Goal: Transaction & Acquisition: Purchase product/service

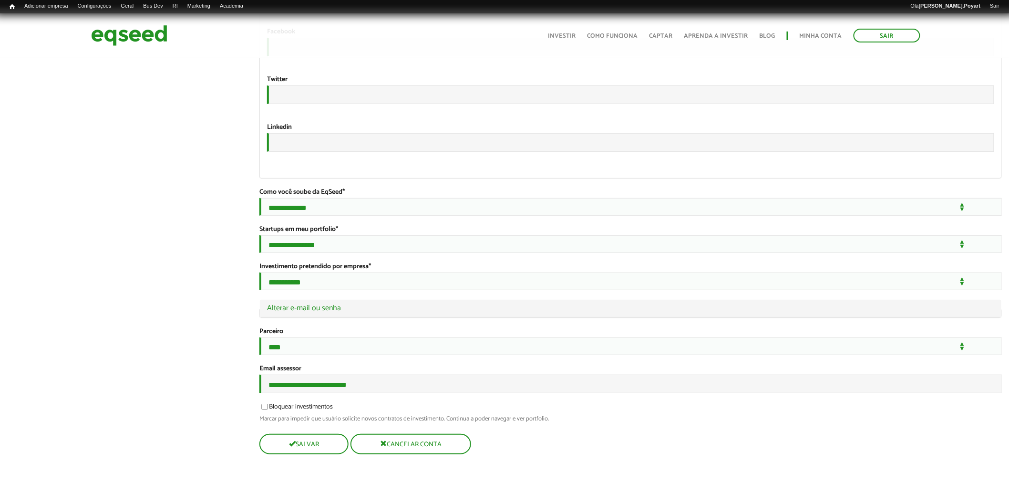
scroll to position [1705, 0]
type input "**********"
drag, startPoint x: 379, startPoint y: 384, endPoint x: 163, endPoint y: 361, distance: 217.3
type input "**********"
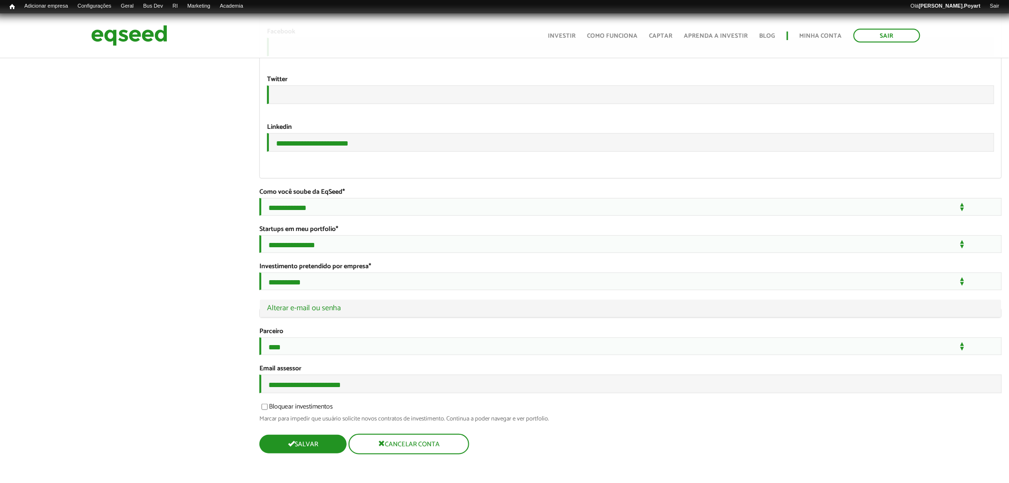
click at [313, 444] on button "Salvar" at bounding box center [302, 444] width 87 height 19
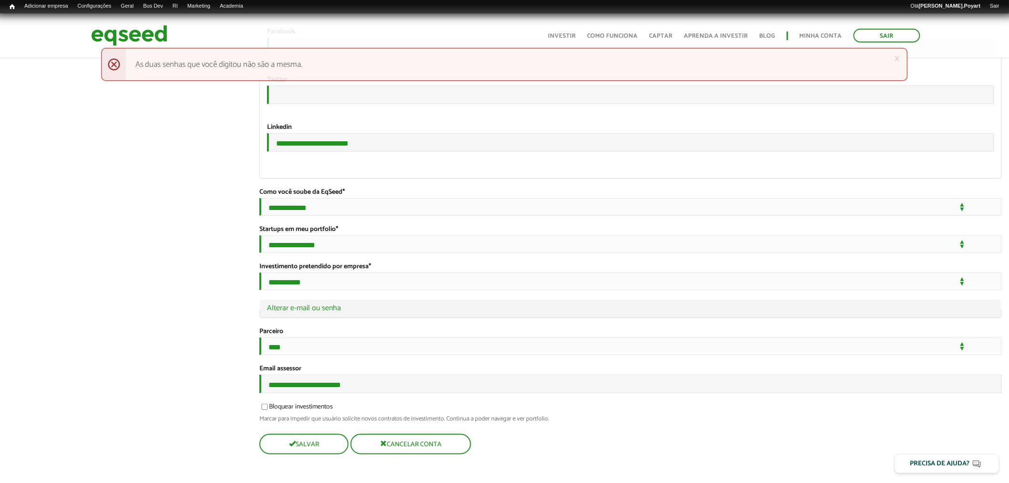
scroll to position [1704, 0]
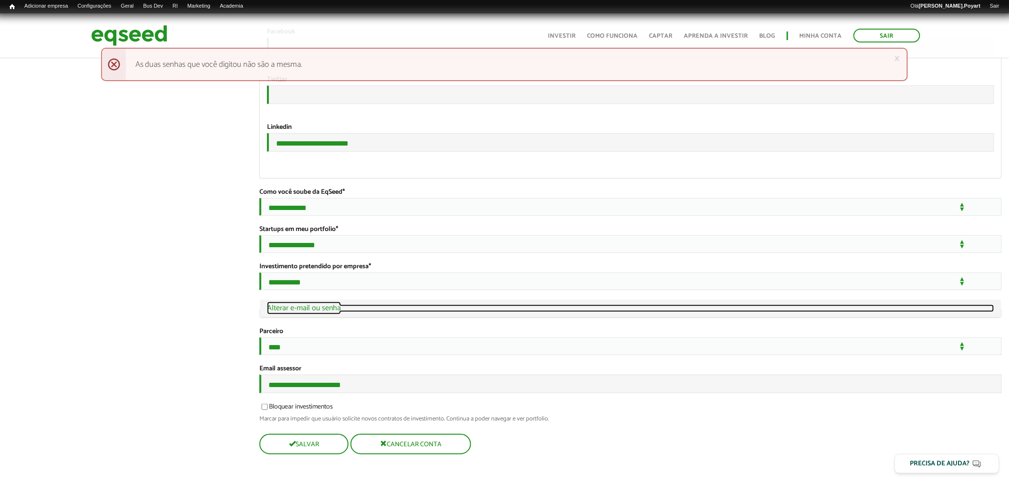
click at [297, 304] on link "Ocultar Alterar e-mail ou senha" at bounding box center [630, 308] width 727 height 8
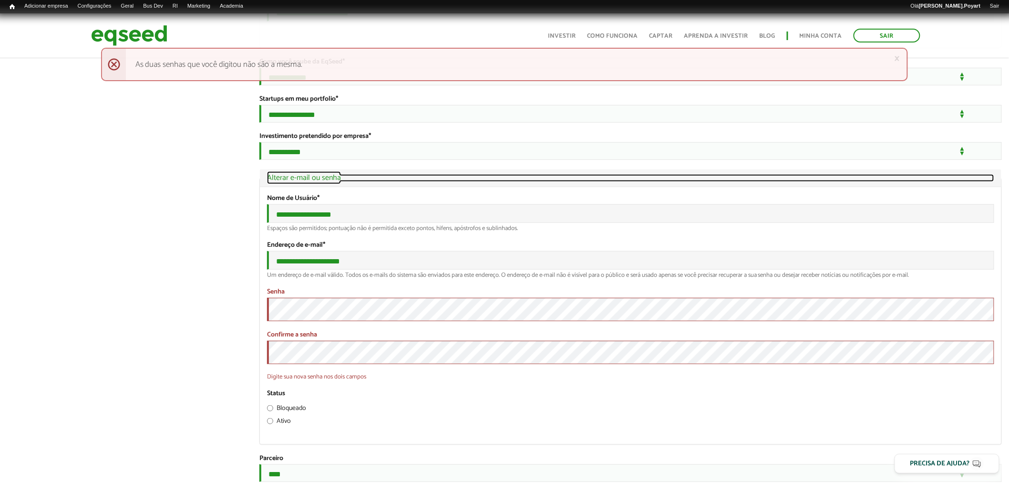
scroll to position [1824, 0]
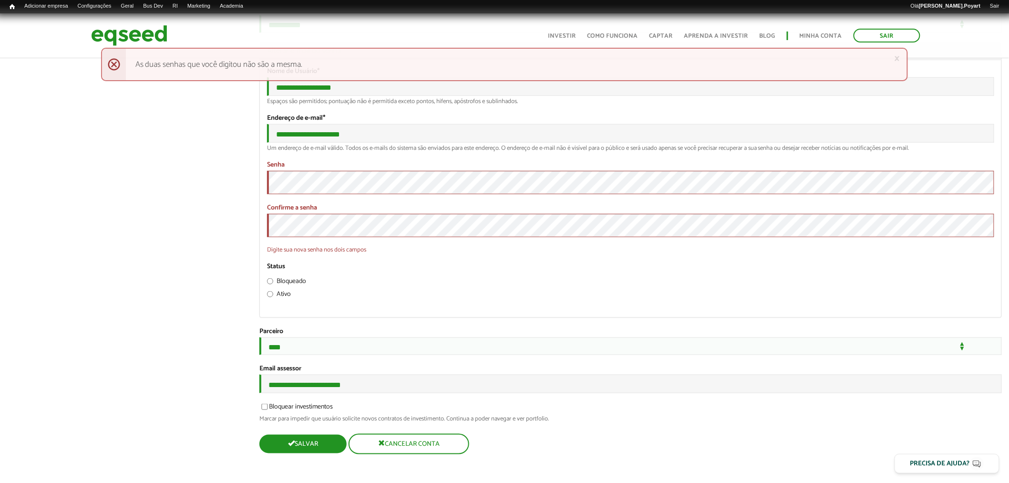
click at [287, 437] on button "Salvar" at bounding box center [302, 444] width 87 height 19
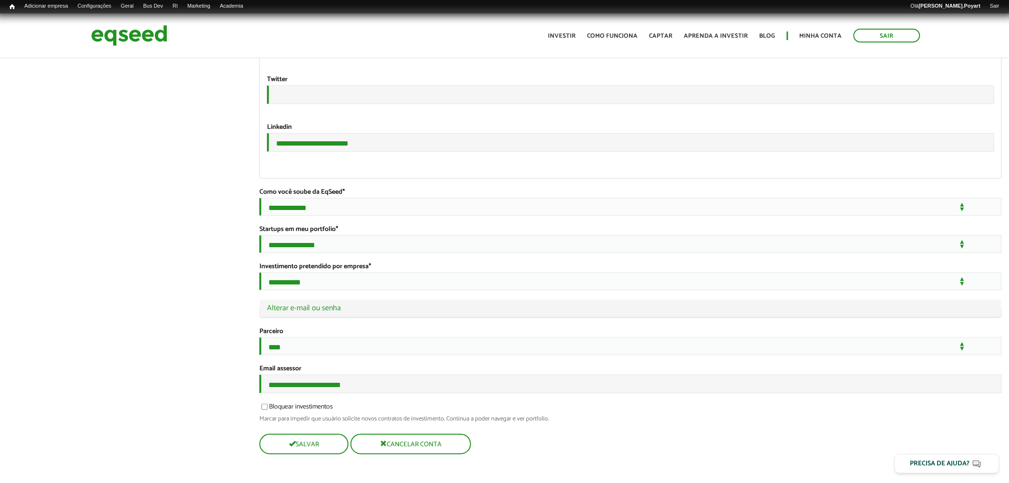
scroll to position [1705, 0]
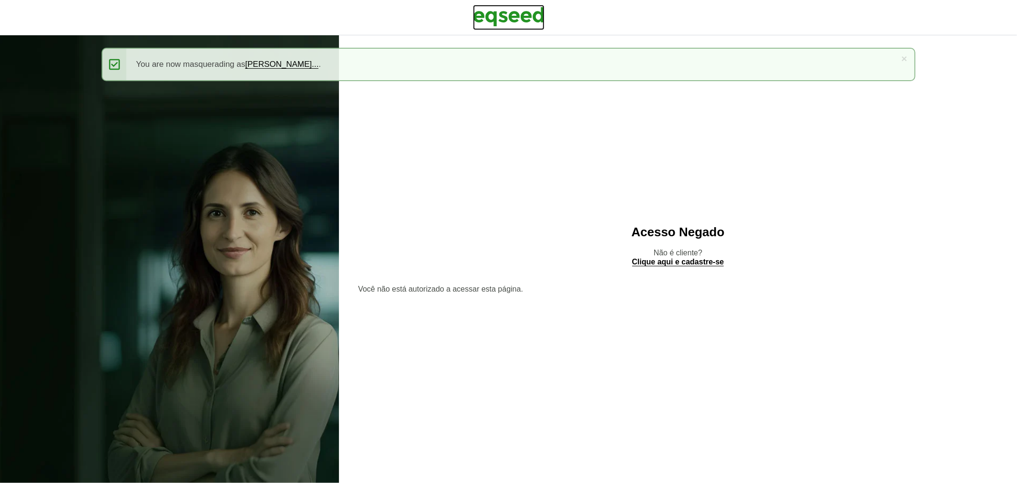
click at [490, 7] on img at bounding box center [509, 17] width 72 height 24
click at [497, 15] on img at bounding box center [509, 17] width 72 height 24
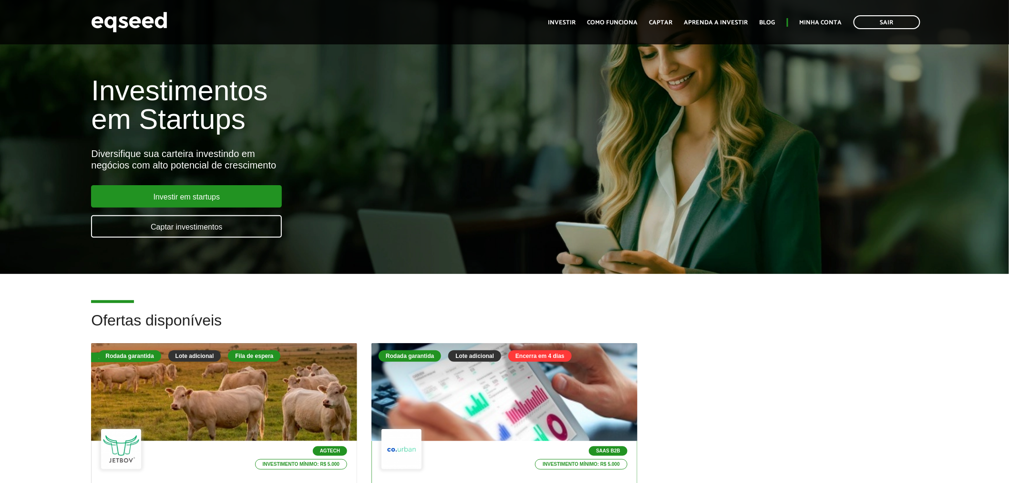
scroll to position [159, 0]
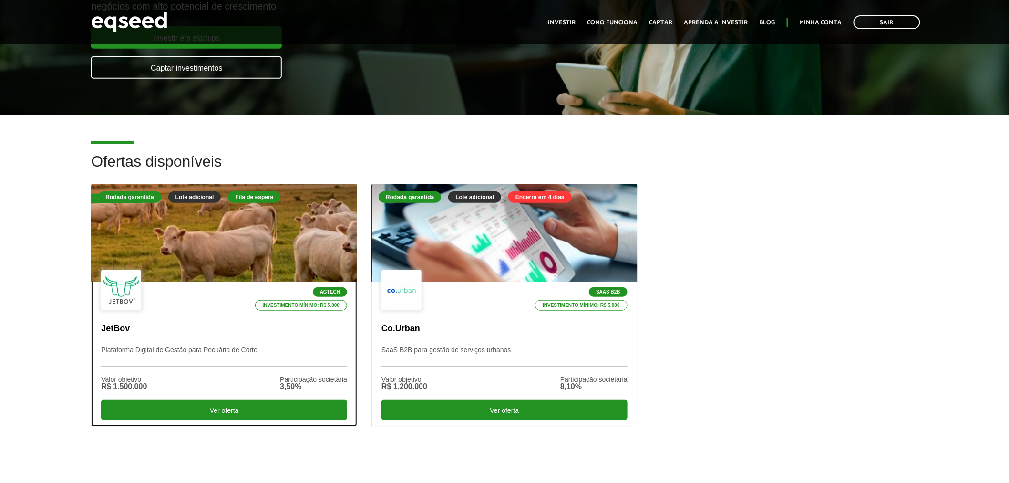
click at [240, 236] on div at bounding box center [224, 233] width 319 height 117
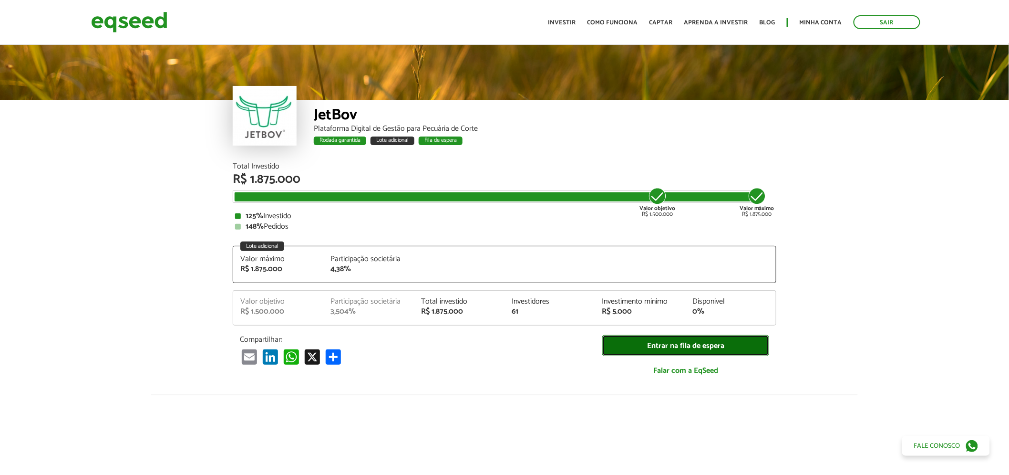
click at [689, 348] on link "Entrar na fila de espera" at bounding box center [685, 345] width 167 height 21
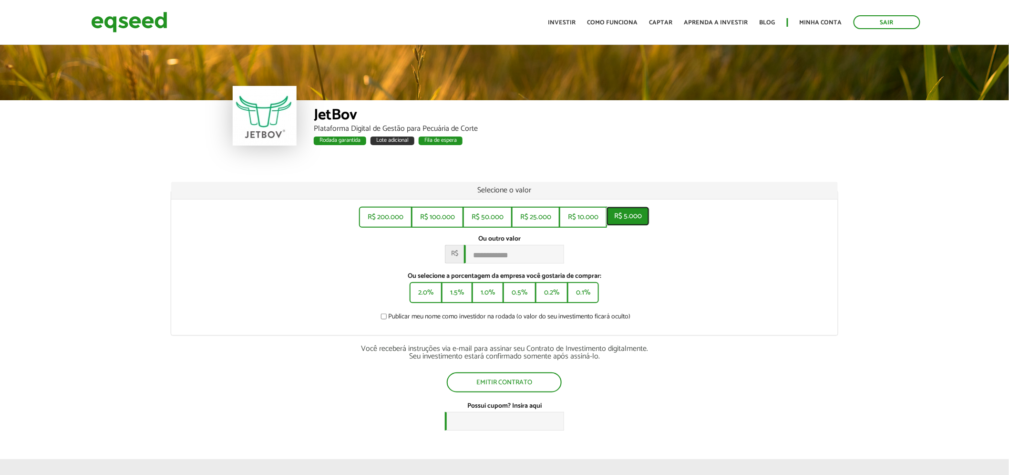
click at [627, 217] on button "R$ 5.000" at bounding box center [628, 216] width 43 height 19
type input "*****"
click at [630, 218] on button "R$ 5.000" at bounding box center [628, 216] width 43 height 19
click at [626, 215] on button "R$ 5.000" at bounding box center [628, 216] width 43 height 19
click at [240, 232] on div "R$ 200.000 R$ 100.000 R$ 50.000 R$ 25.000 R$ 10.000 R$ 5.000 Ou outro valor * R…" at bounding box center [504, 266] width 667 height 135
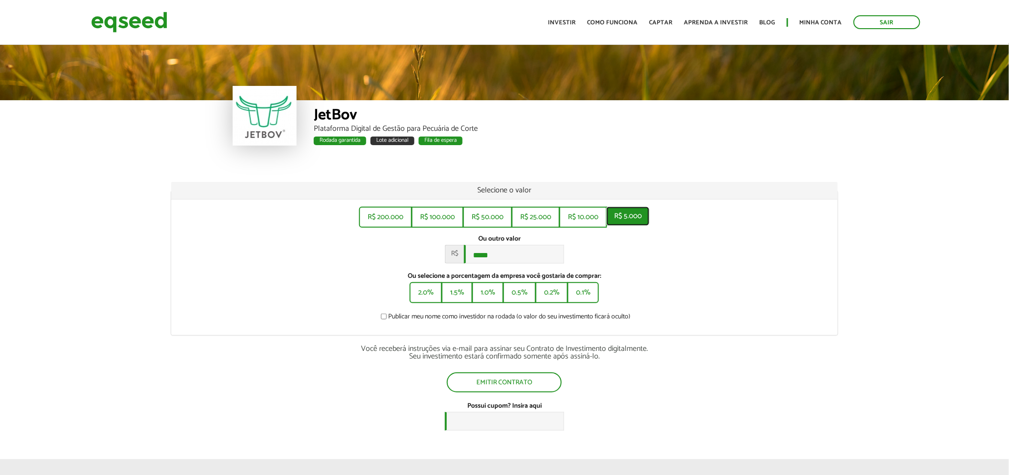
click at [630, 218] on button "R$ 5.000" at bounding box center [628, 216] width 43 height 19
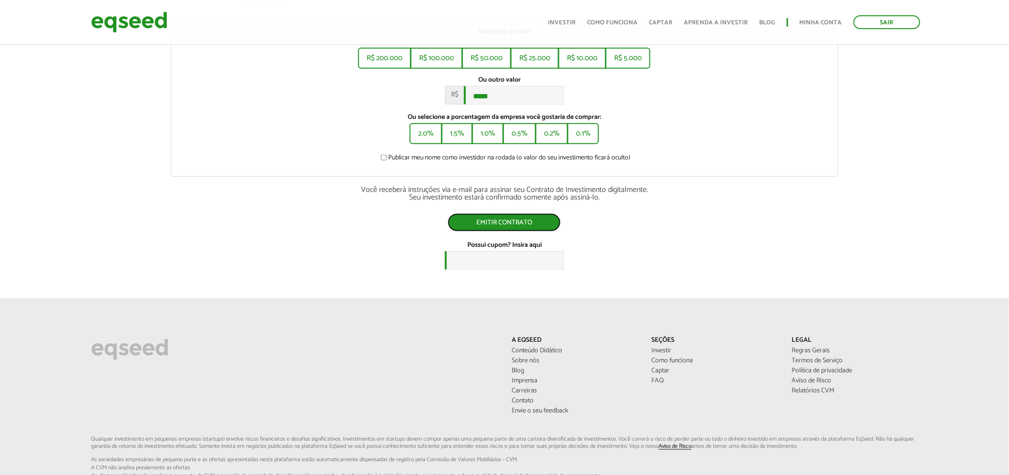
click at [502, 228] on button "Emitir contrato" at bounding box center [504, 222] width 113 height 18
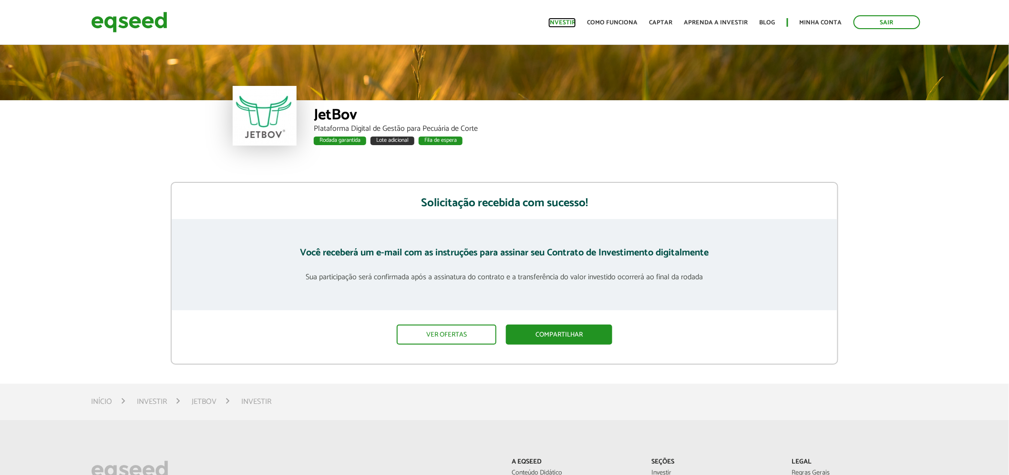
click at [571, 22] on link "Investir" at bounding box center [563, 23] width 28 height 6
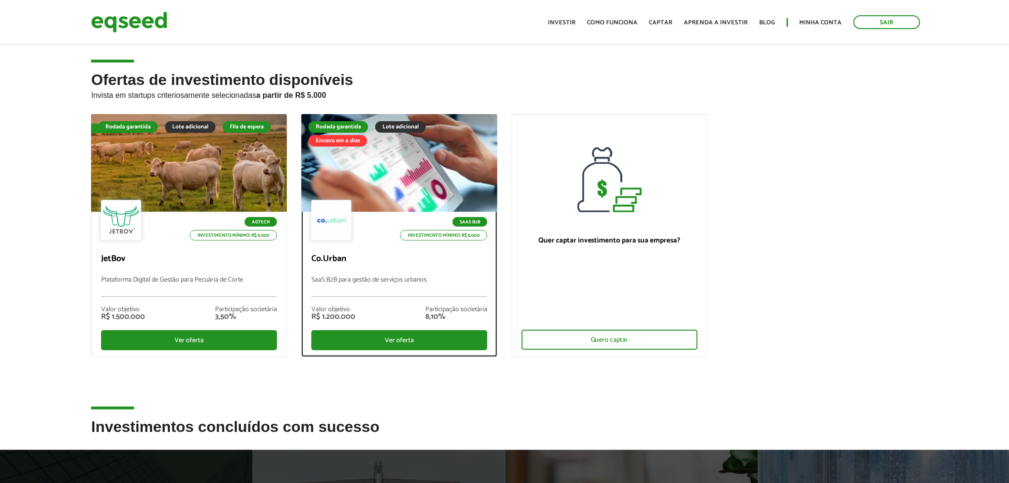
click at [387, 173] on div at bounding box center [399, 162] width 235 height 117
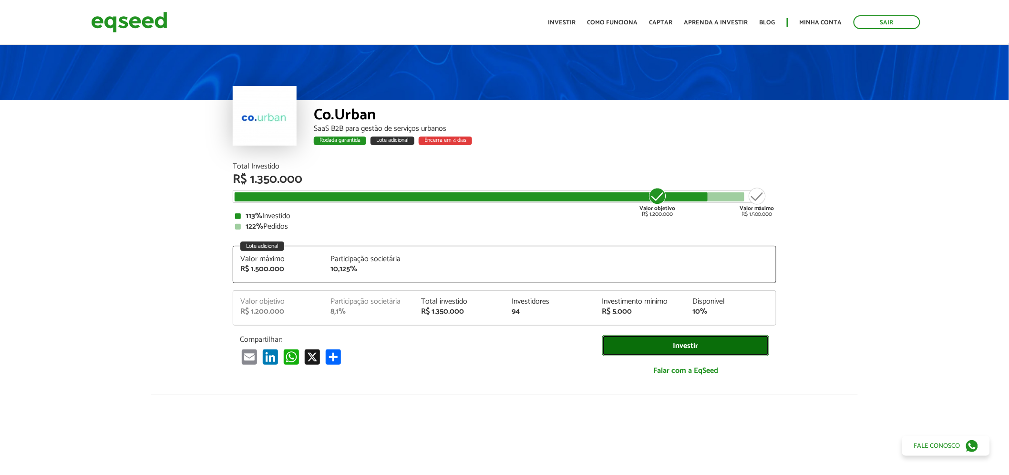
click at [662, 342] on link "Investir" at bounding box center [685, 345] width 167 height 21
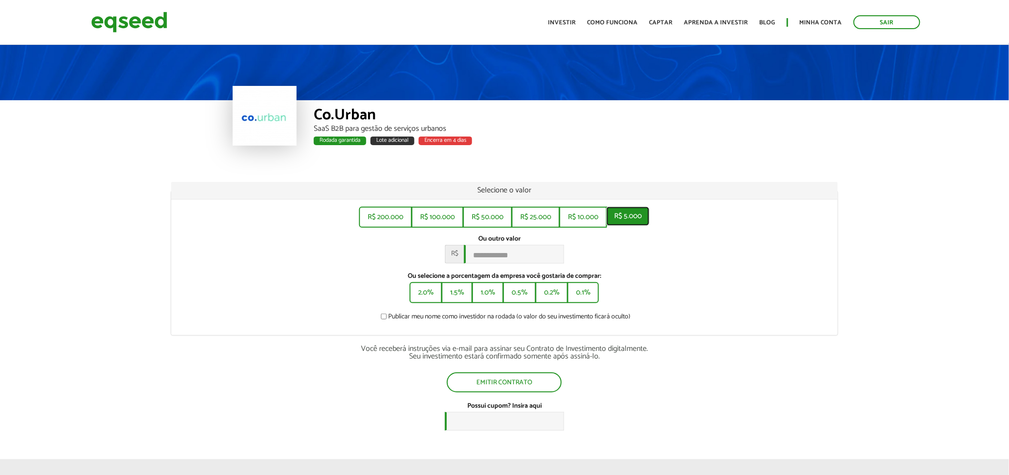
click at [642, 219] on button "R$ 5.000" at bounding box center [628, 216] width 43 height 19
type input "*****"
click at [537, 388] on button "Emitir contrato" at bounding box center [504, 381] width 113 height 18
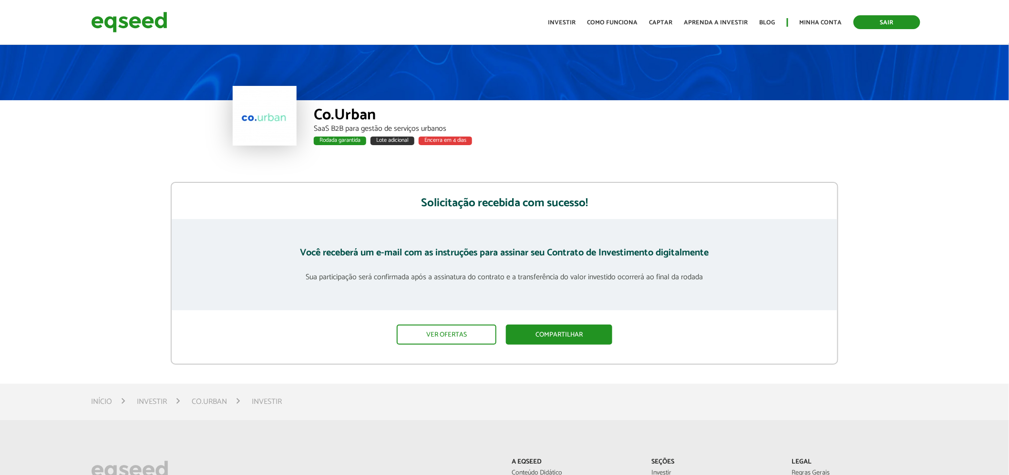
click at [889, 19] on link "Sair" at bounding box center [887, 22] width 67 height 14
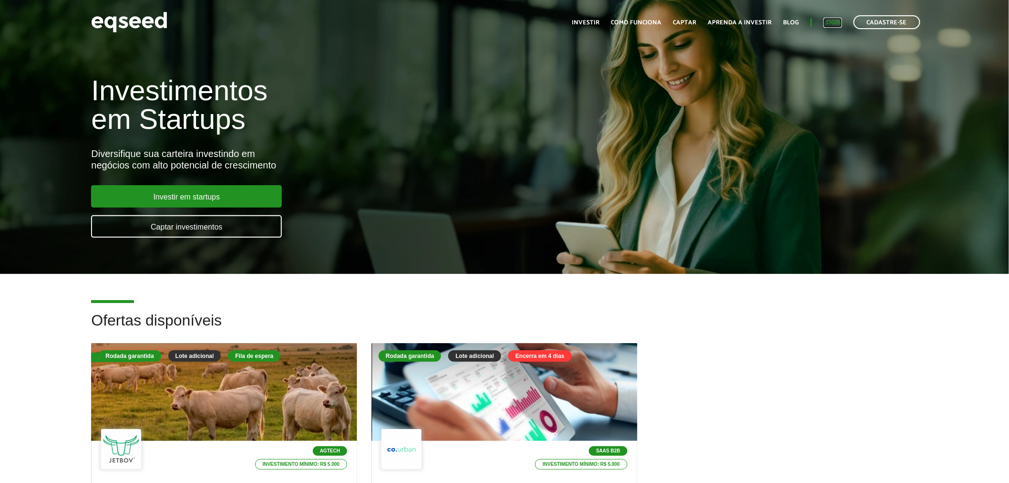
click at [836, 20] on link "Login" at bounding box center [833, 23] width 19 height 6
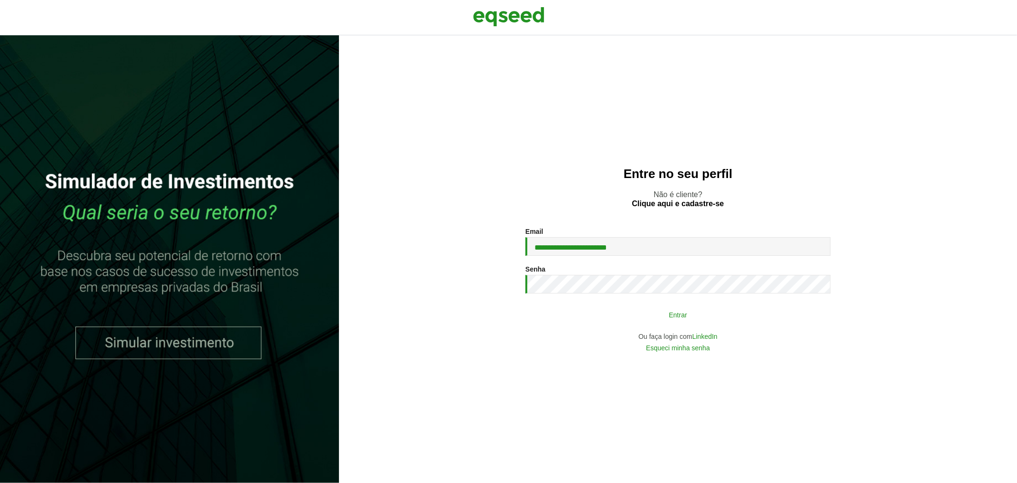
click at [616, 308] on button "Entrar" at bounding box center [678, 314] width 248 height 18
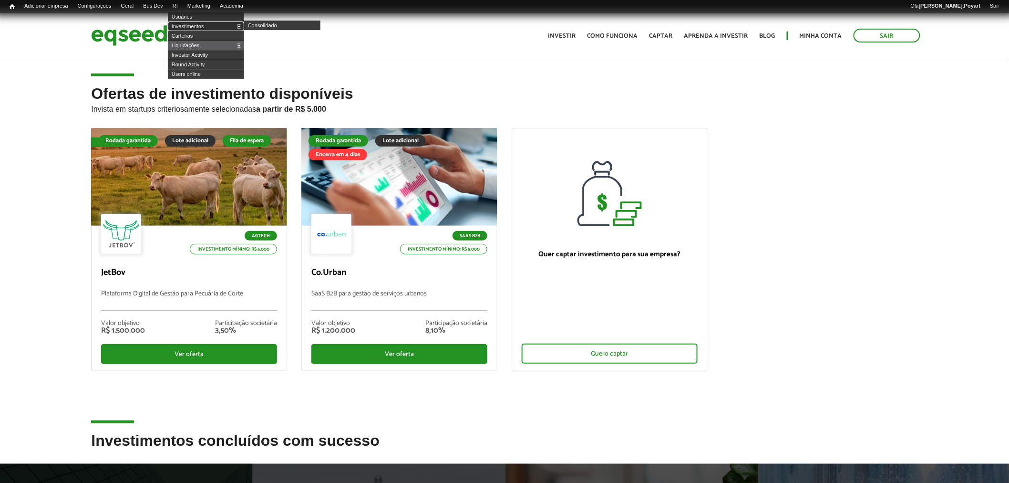
click at [188, 25] on link "Investimentos" at bounding box center [206, 26] width 76 height 10
